Goal: Find specific page/section: Find specific page/section

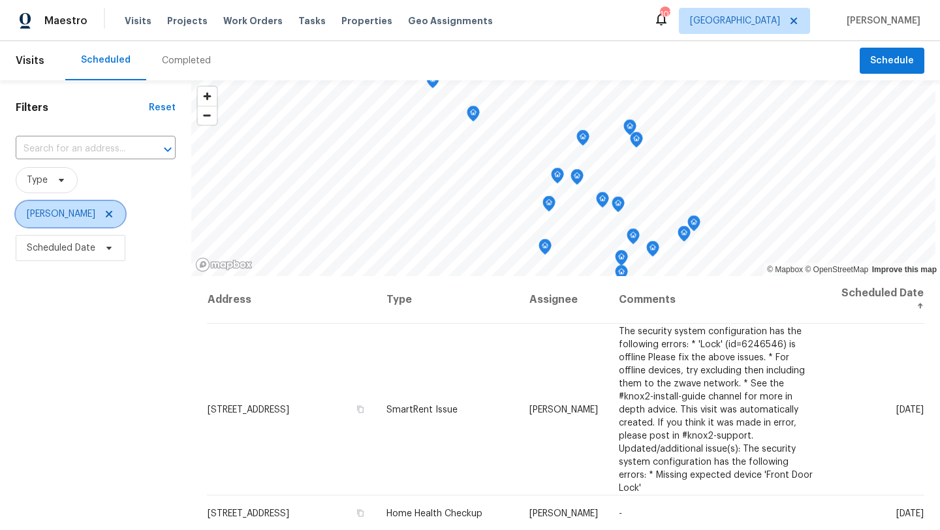
click at [104, 213] on icon at bounding box center [109, 214] width 10 height 10
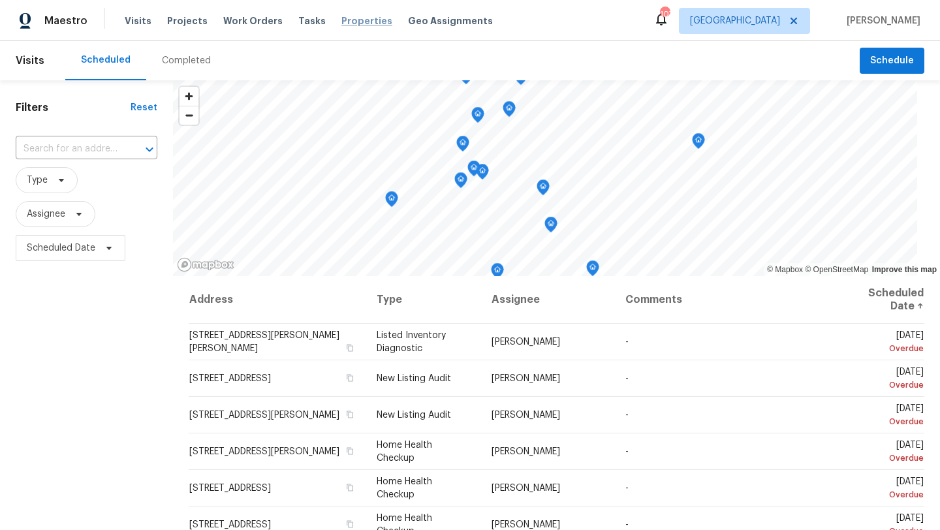
click at [343, 23] on span "Properties" at bounding box center [366, 20] width 51 height 13
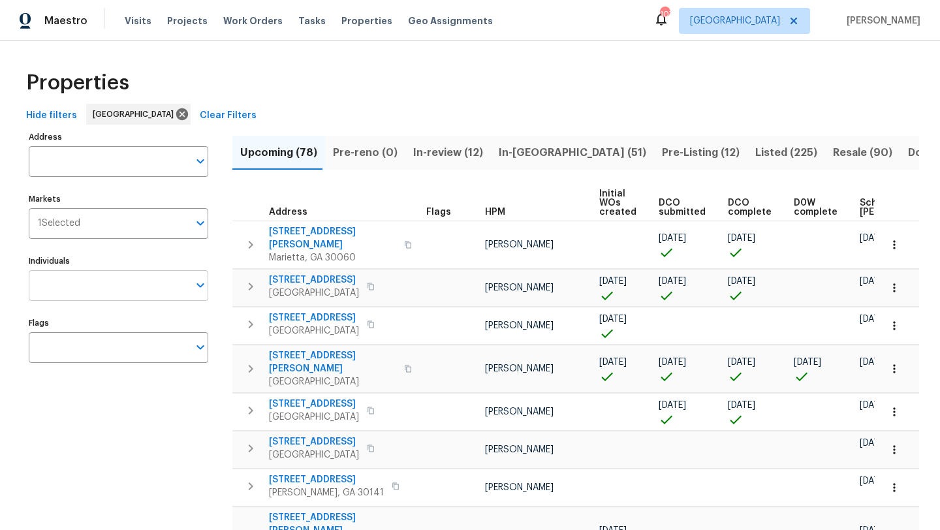
click at [115, 292] on input "Individuals" at bounding box center [109, 285] width 160 height 31
type input "kenroy"
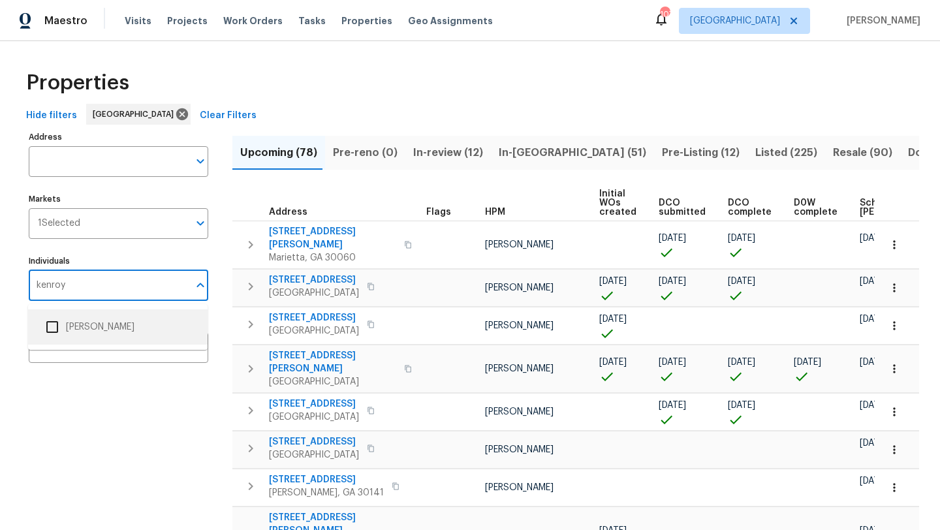
click at [51, 328] on input "checkbox" at bounding box center [51, 326] width 27 height 27
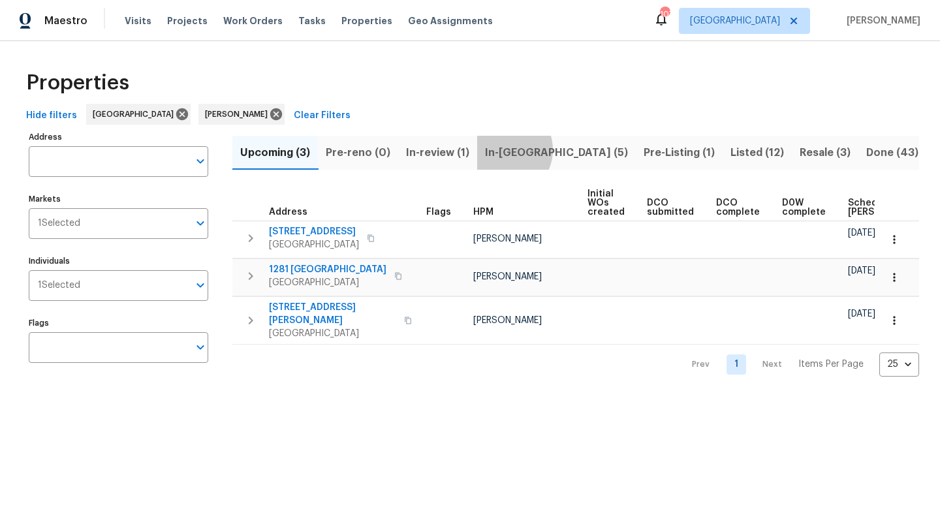
click at [502, 149] on span "In-reno (5)" at bounding box center [556, 153] width 143 height 18
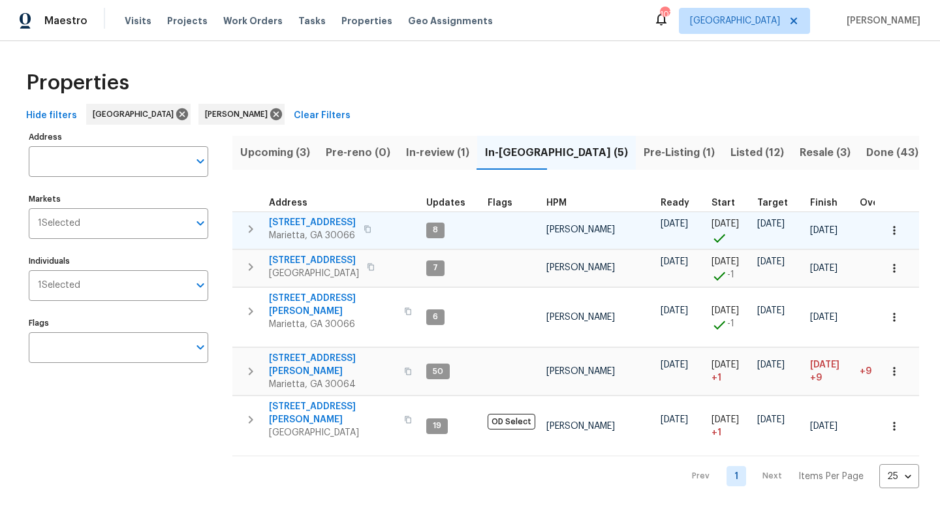
click at [339, 221] on span "[STREET_ADDRESS]" at bounding box center [312, 222] width 87 height 13
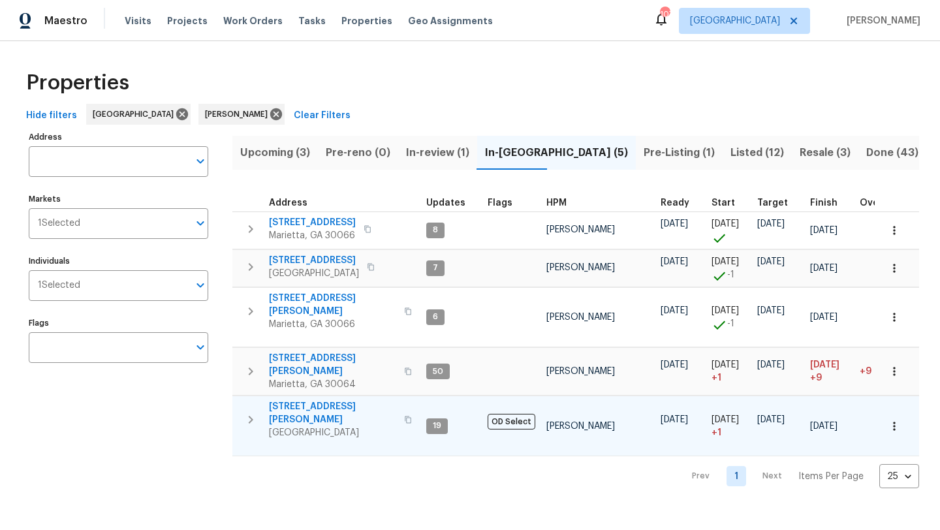
click at [301, 400] on span "314 Jackson St" at bounding box center [332, 413] width 127 height 26
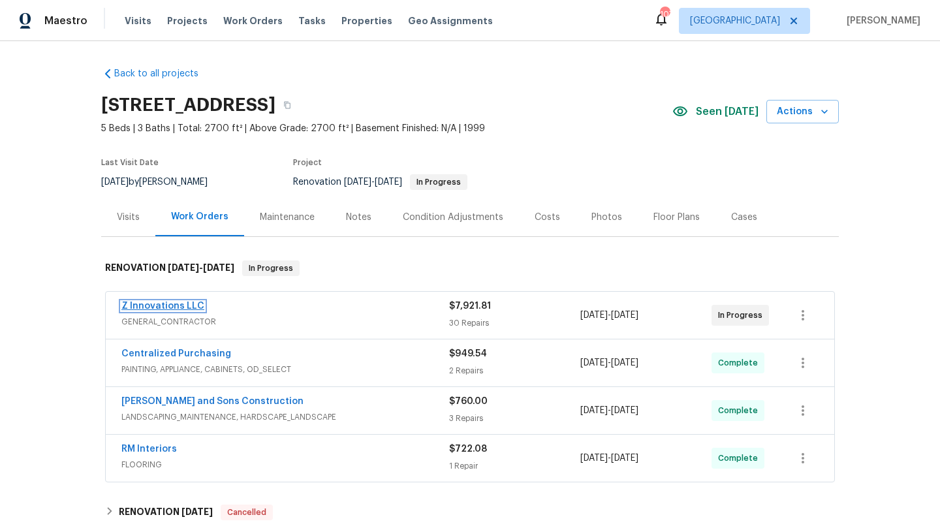
click at [157, 307] on link "Z Innovations LLC" at bounding box center [162, 305] width 83 height 9
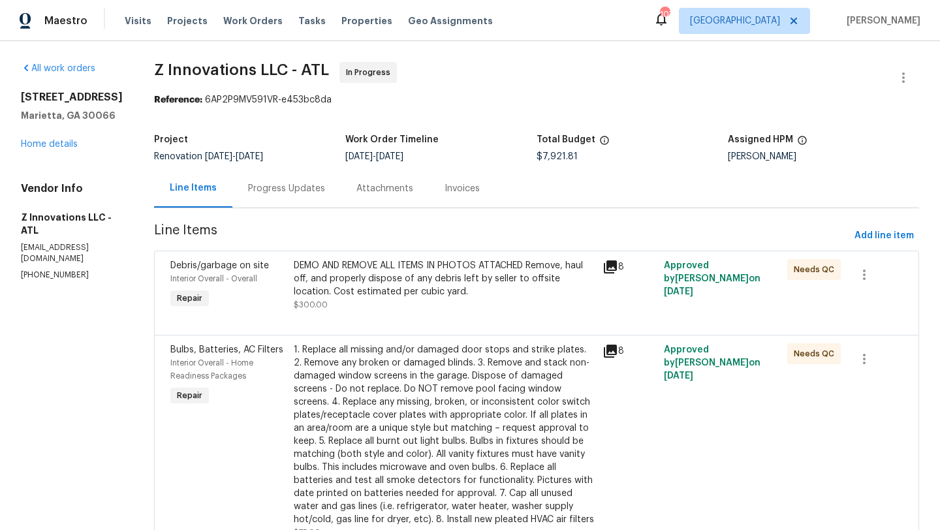
click at [277, 184] on div "Progress Updates" at bounding box center [286, 188] width 77 height 13
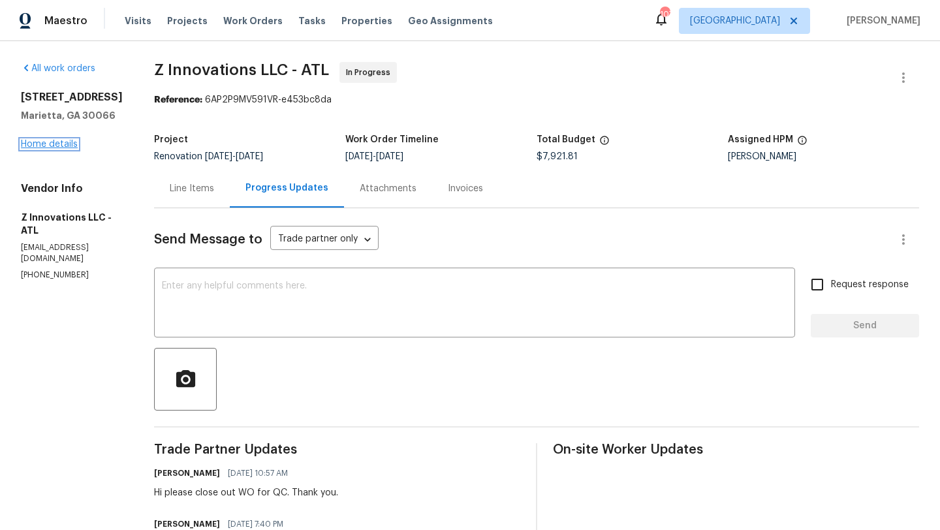
click at [54, 143] on link "Home details" at bounding box center [49, 144] width 57 height 9
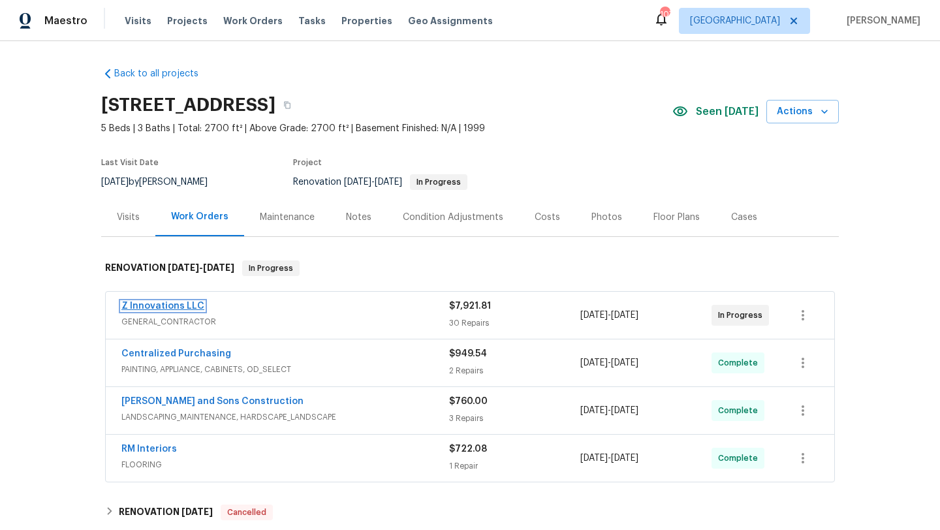
click at [168, 302] on link "Z Innovations LLC" at bounding box center [162, 305] width 83 height 9
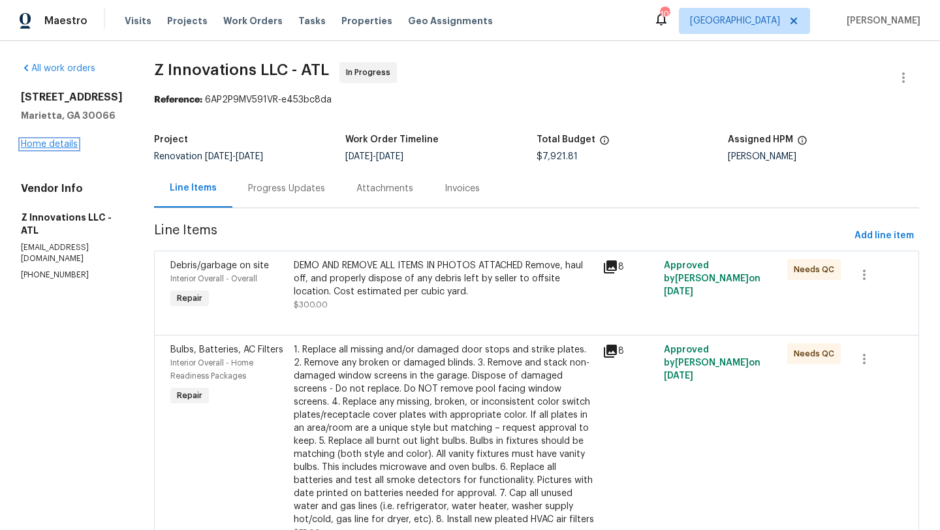
click at [66, 147] on link "Home details" at bounding box center [49, 144] width 57 height 9
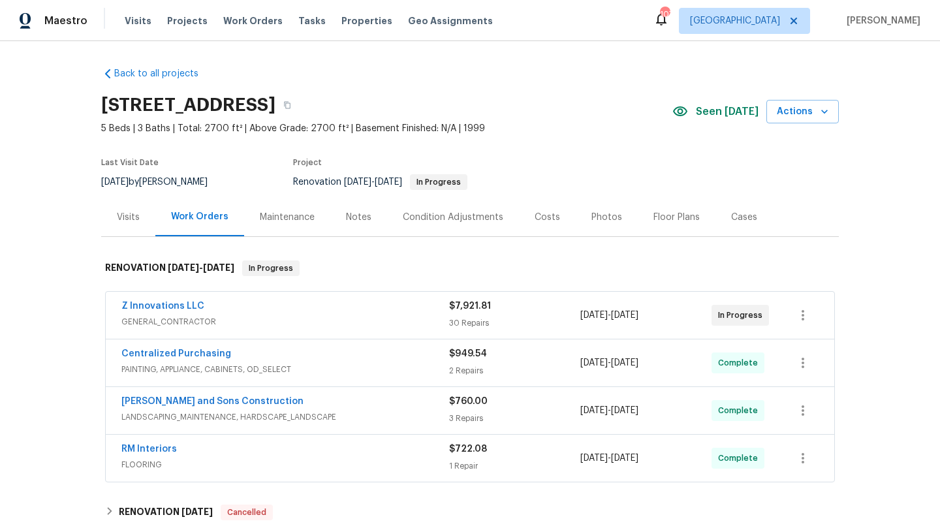
click at [358, 221] on div "Notes" at bounding box center [358, 217] width 25 height 13
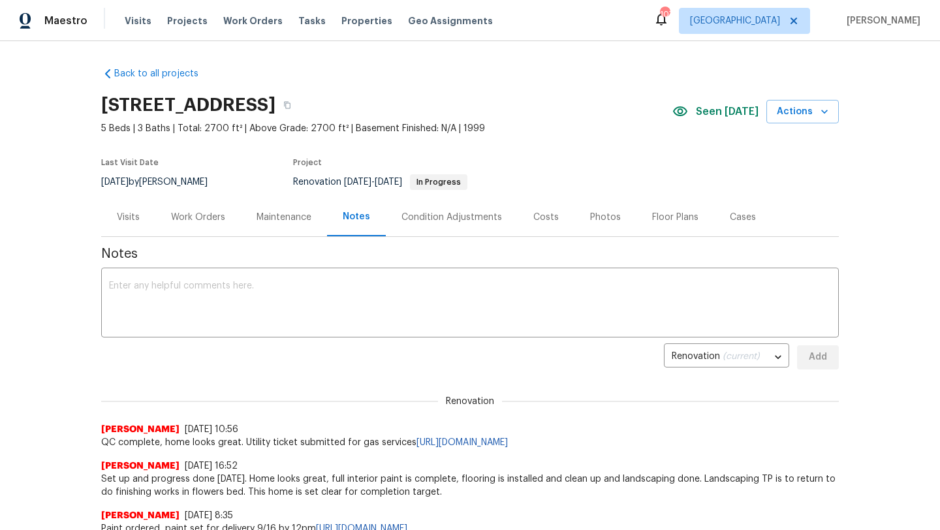
click at [130, 215] on div "Visits" at bounding box center [128, 217] width 23 height 13
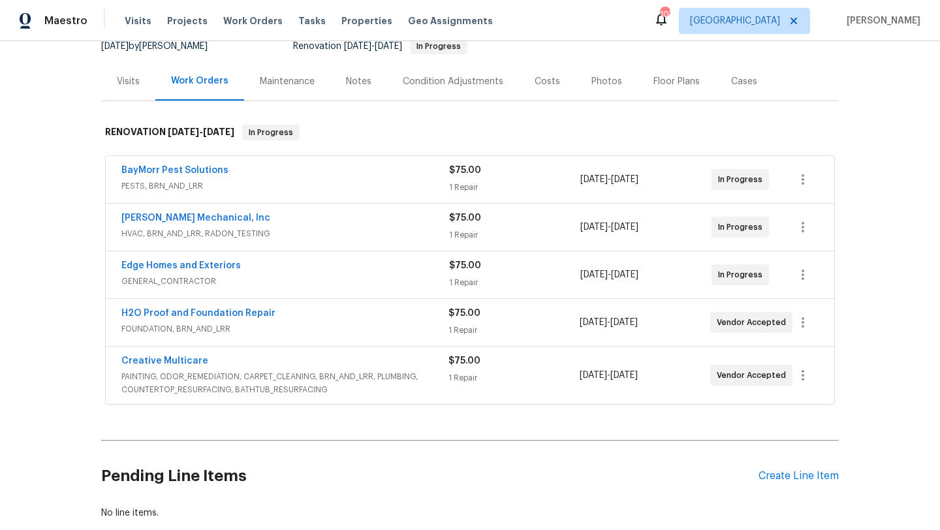
scroll to position [144, 0]
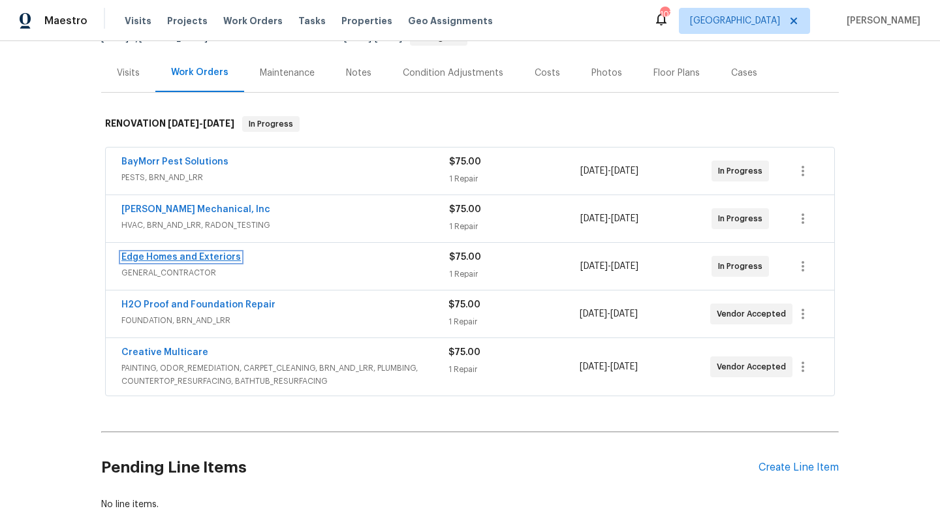
click at [221, 257] on link "Edge Homes and Exteriors" at bounding box center [180, 257] width 119 height 9
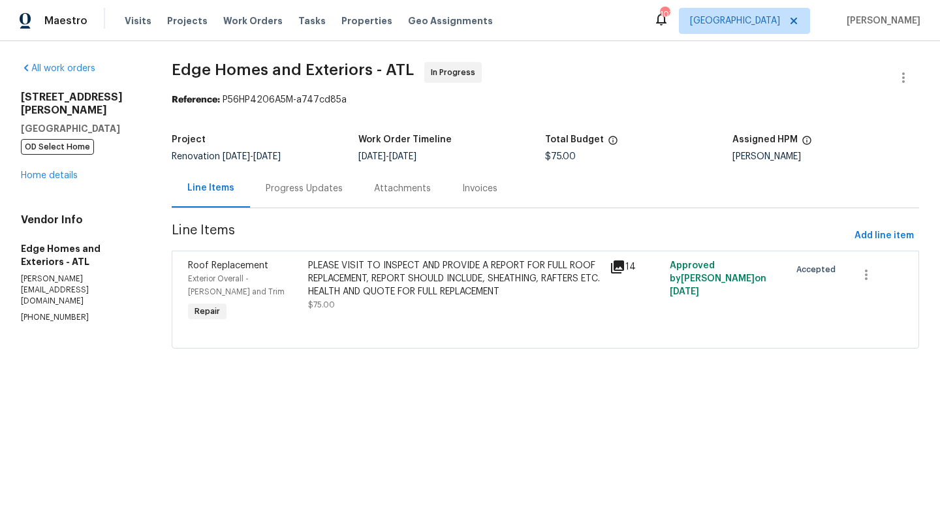
click at [291, 194] on div "Progress Updates" at bounding box center [304, 188] width 77 height 13
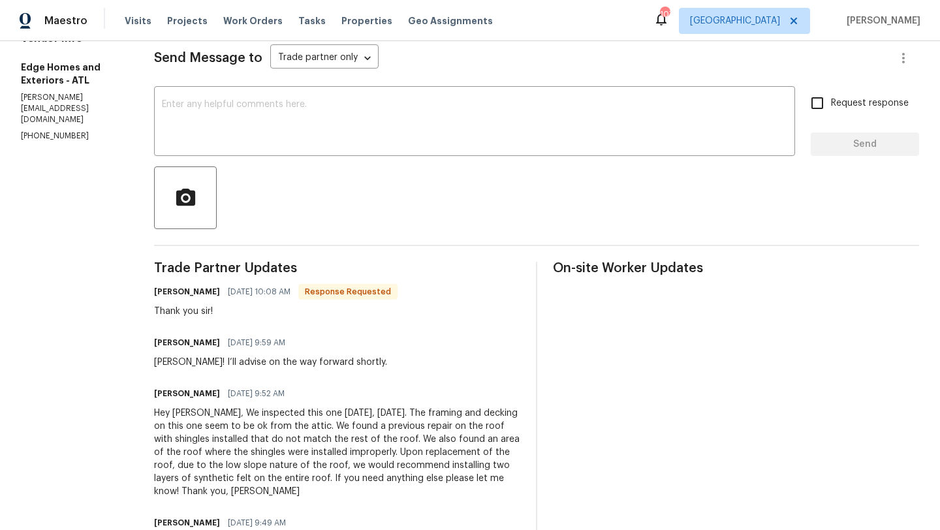
scroll to position [85, 0]
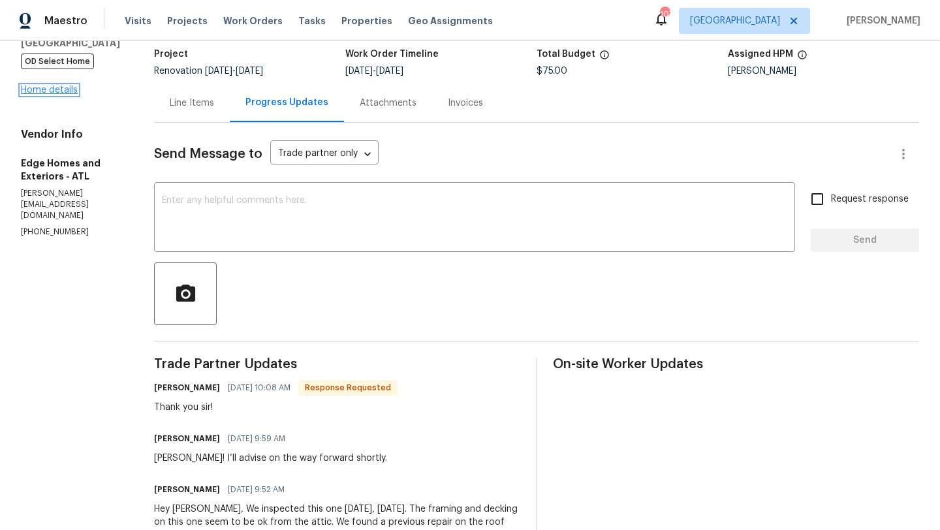
click at [68, 95] on link "Home details" at bounding box center [49, 89] width 57 height 9
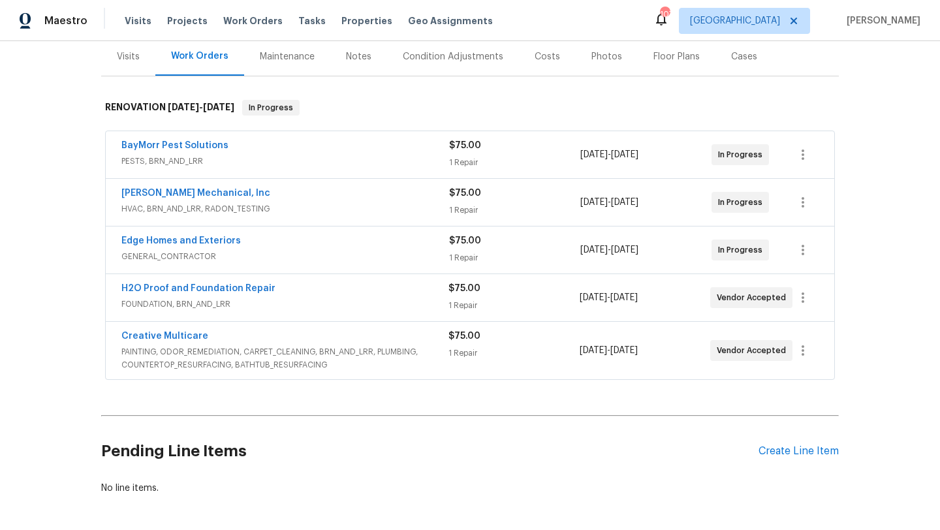
scroll to position [214, 0]
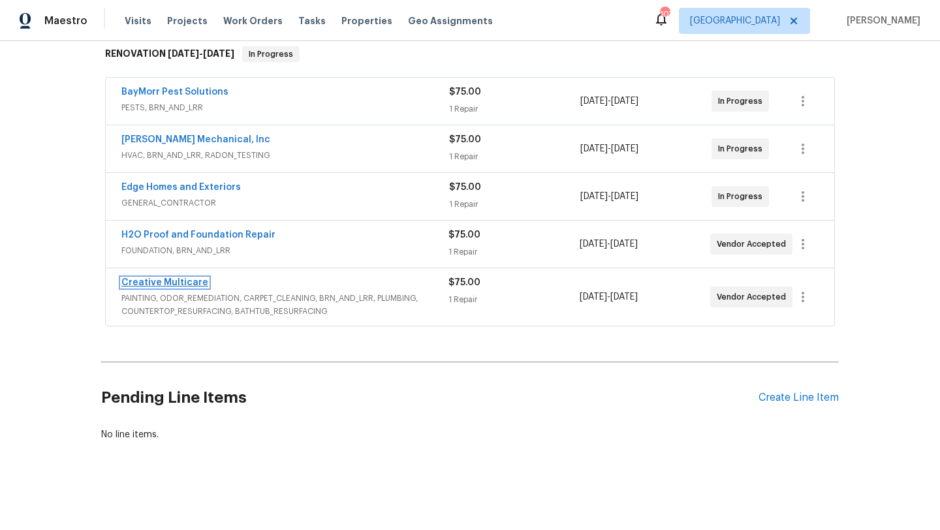
click at [187, 284] on link "Creative Multicare" at bounding box center [164, 282] width 87 height 9
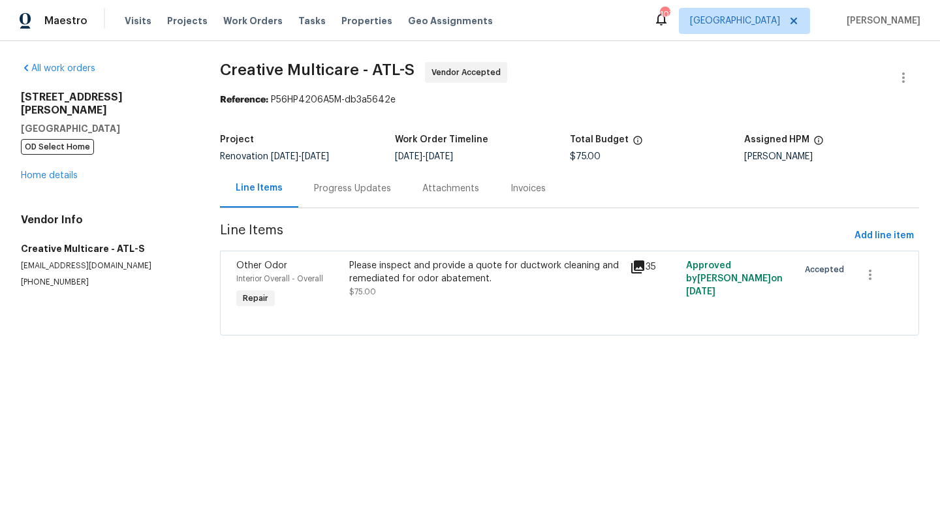
click at [335, 196] on div "Progress Updates" at bounding box center [352, 188] width 108 height 38
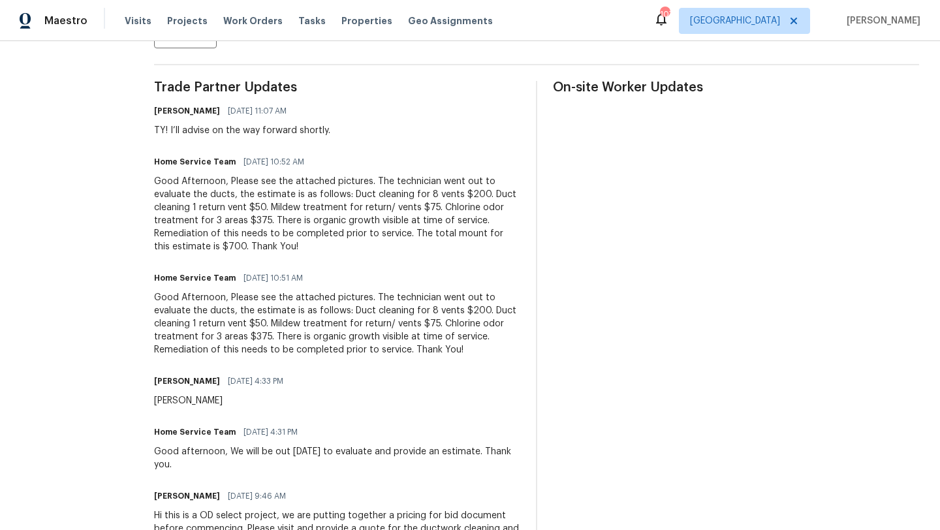
scroll to position [417, 0]
